Goal: Obtain resource: Obtain resource

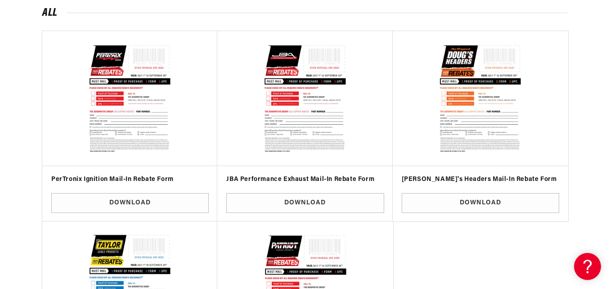
scroll to position [0, 961]
click at [499, 116] on img at bounding box center [480, 98] width 162 height 120
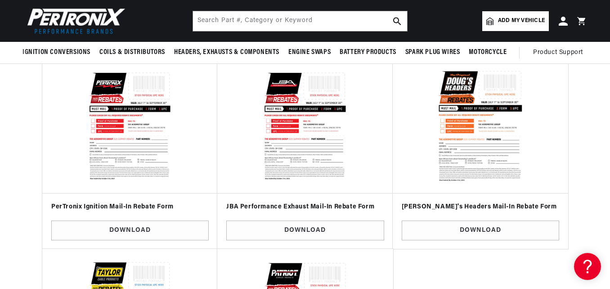
scroll to position [0, 0]
click at [522, 207] on h3 "[PERSON_NAME]'s Headers Mail-In Rebate Form" at bounding box center [480, 206] width 157 height 9
click at [501, 159] on img at bounding box center [480, 126] width 162 height 120
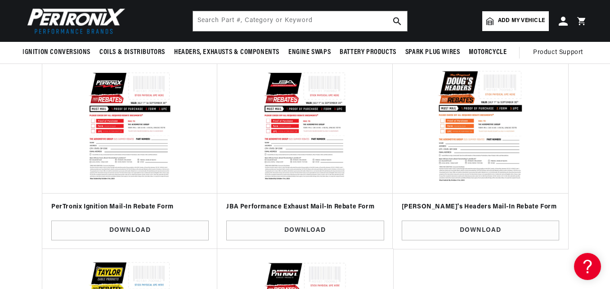
click at [499, 159] on img at bounding box center [480, 126] width 162 height 120
click at [440, 207] on h3 "[PERSON_NAME]'s Headers Mail-In Rebate Form" at bounding box center [480, 206] width 157 height 9
click at [444, 202] on div "Vendor: [PERSON_NAME]'s Headers Mail-In Rebate Form Download" at bounding box center [480, 221] width 166 height 47
